Goal: Find specific page/section: Find specific page/section

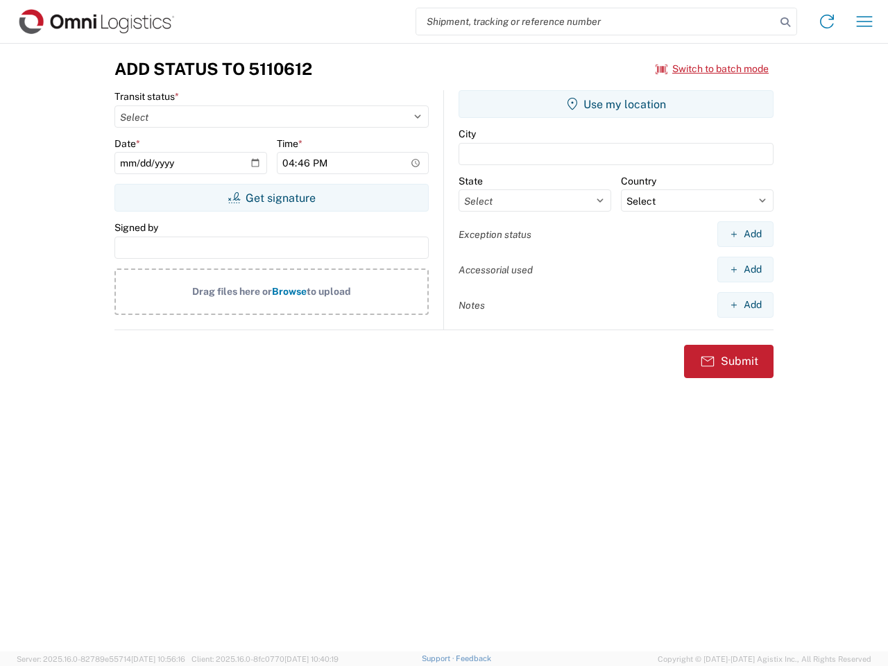
click at [596, 22] on input "search" at bounding box center [596, 21] width 360 height 26
click at [786, 22] on icon at bounding box center [785, 21] width 19 height 19
click at [827, 22] on icon at bounding box center [827, 21] width 22 height 22
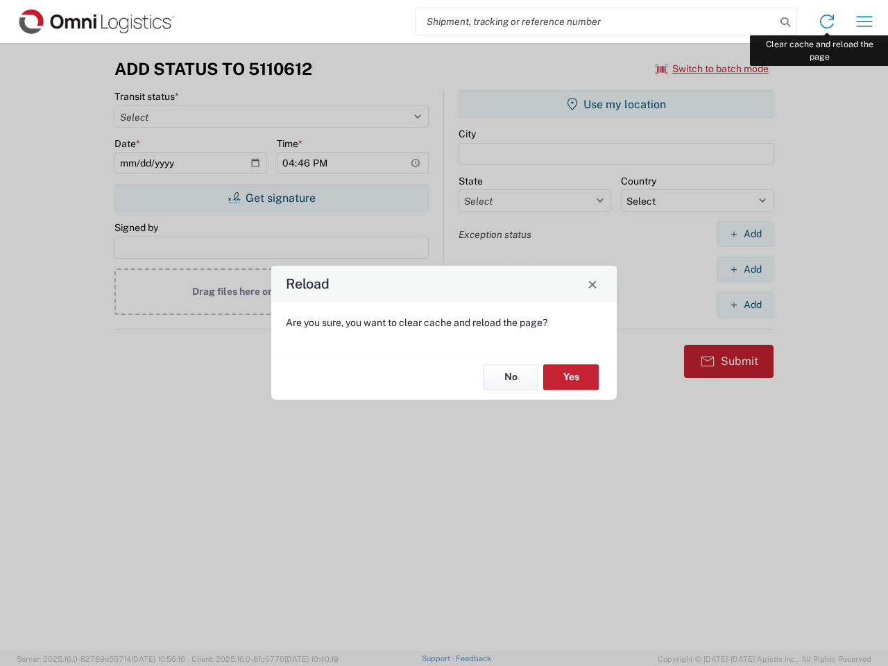
click at [865, 22] on div "Reload Are you sure, you want to clear cache and reload the page? No Yes" at bounding box center [444, 333] width 888 height 666
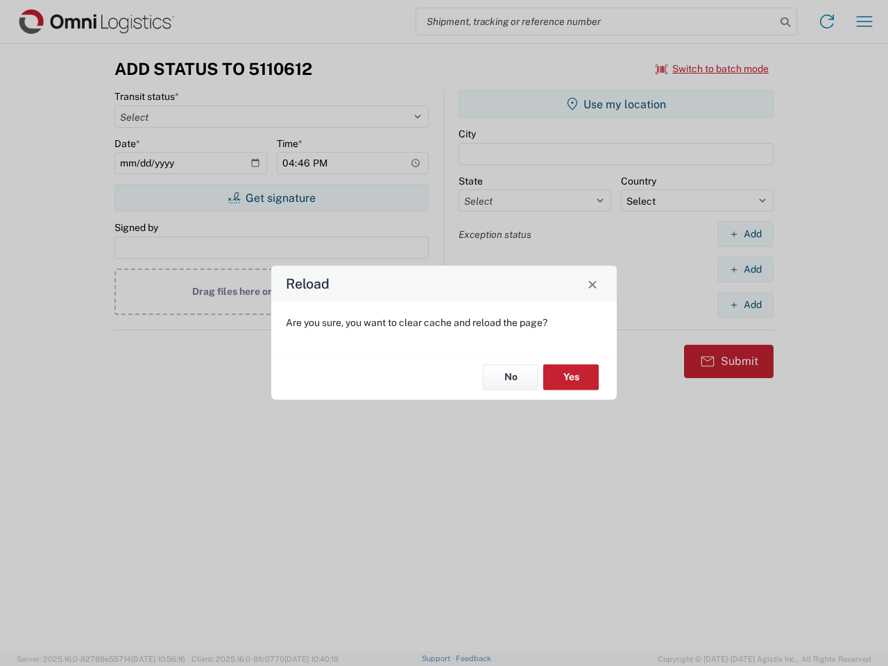
click at [713, 69] on div "Reload Are you sure, you want to clear cache and reload the page? No Yes" at bounding box center [444, 333] width 888 height 666
click at [271, 198] on div "Reload Are you sure, you want to clear cache and reload the page? No Yes" at bounding box center [444, 333] width 888 height 666
click at [616, 104] on div "Reload Are you sure, you want to clear cache and reload the page? No Yes" at bounding box center [444, 333] width 888 height 666
click at [745, 234] on div "Reload Are you sure, you want to clear cache and reload the page? No Yes" at bounding box center [444, 333] width 888 height 666
click at [745, 269] on div "Reload Are you sure, you want to clear cache and reload the page? No Yes" at bounding box center [444, 333] width 888 height 666
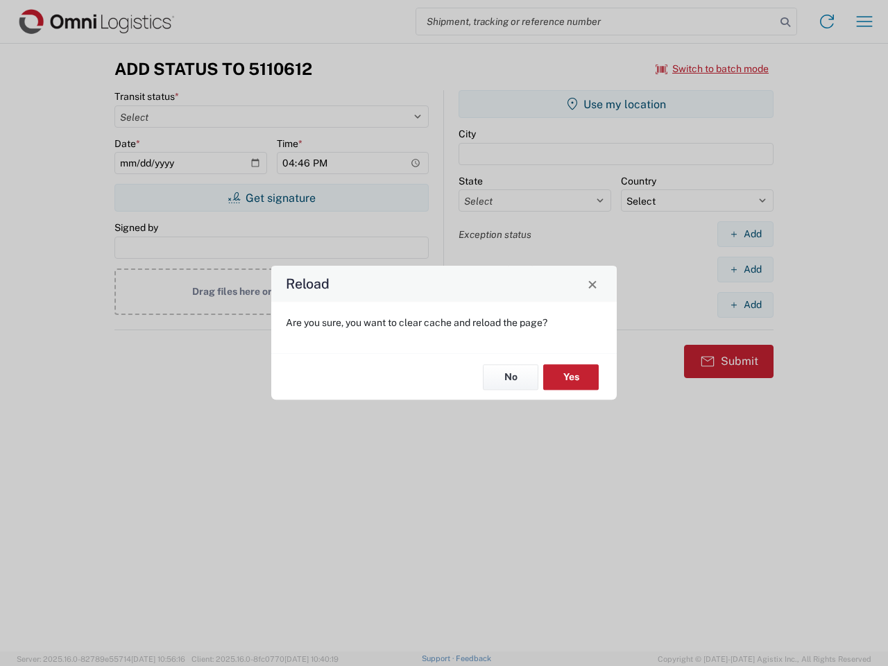
click at [745, 305] on div "Reload Are you sure, you want to clear cache and reload the page? No Yes" at bounding box center [444, 333] width 888 height 666
